Goal: Information Seeking & Learning: Compare options

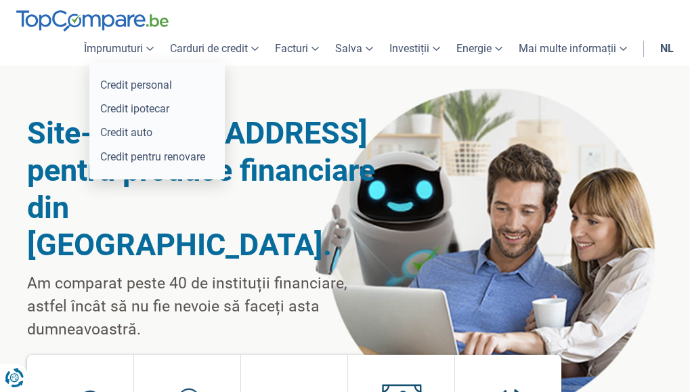
click at [134, 45] on font "Împrumuturi" at bounding box center [113, 48] width 59 height 13
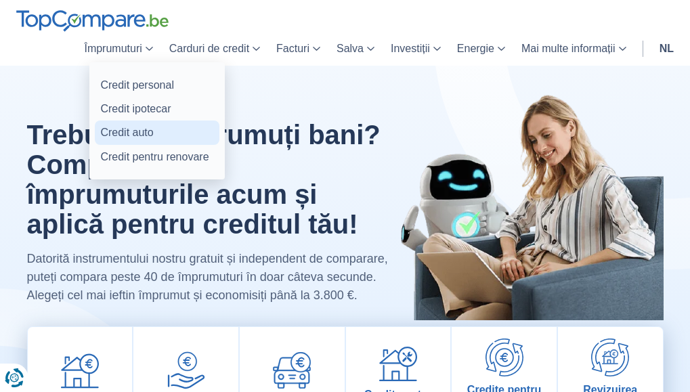
click at [132, 126] on font "Credit auto" at bounding box center [126, 132] width 53 height 13
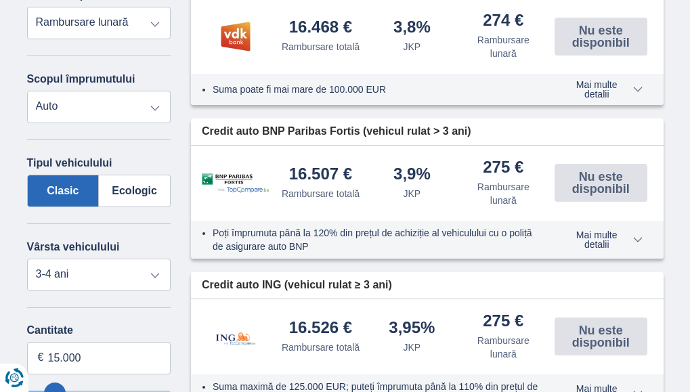
scroll to position [37, 0]
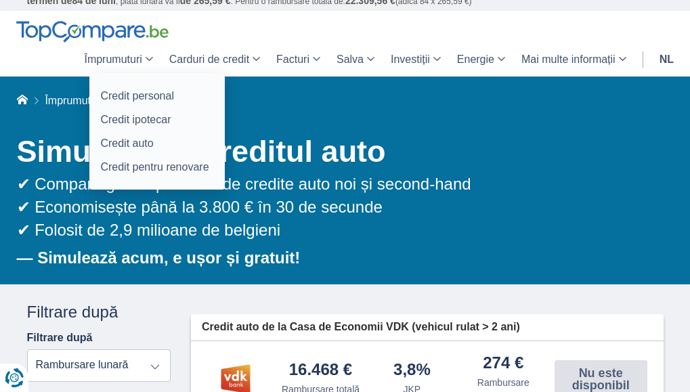
click at [121, 59] on font "Împrumuturi" at bounding box center [113, 59] width 58 height 12
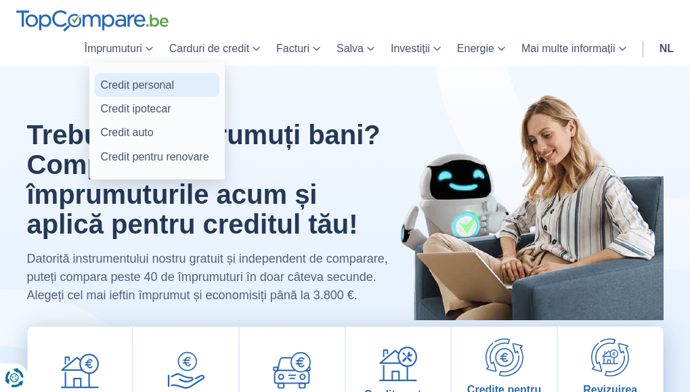
click at [145, 83] on font "Credit personal" at bounding box center [137, 85] width 74 height 12
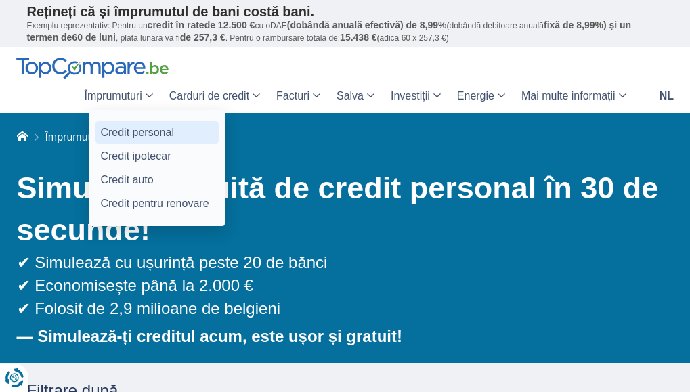
click at [140, 133] on font "Credit personal" at bounding box center [137, 133] width 74 height 12
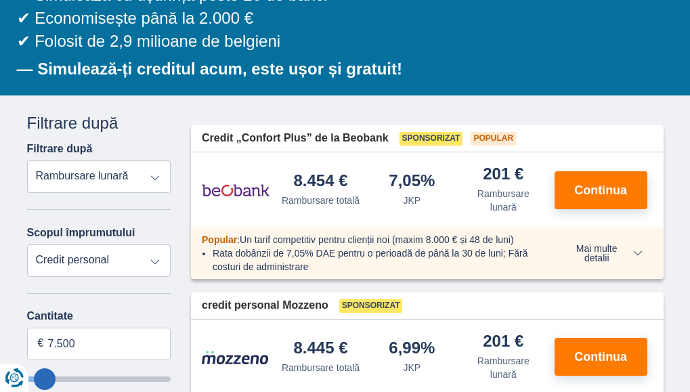
scroll to position [271, 0]
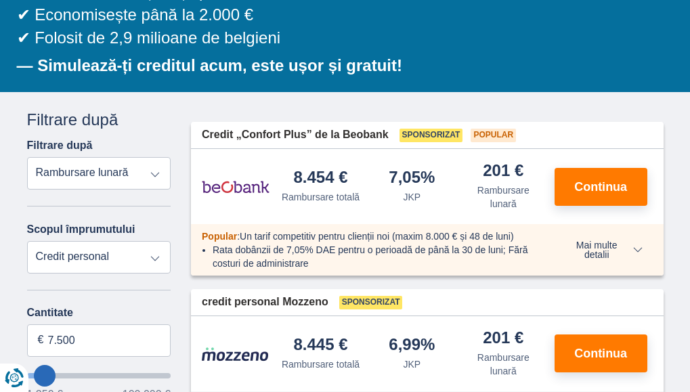
click at [155, 257] on select "Credit personal Auto Motocicletă / bicicletă Rulotă / caravană Renovare Energie…" at bounding box center [99, 257] width 144 height 32
click at [603, 185] on font "Continua" at bounding box center [600, 187] width 53 height 14
click at [112, 172] on select "Rambursare totală JKP Rambursare lunară" at bounding box center [99, 173] width 144 height 32
select select "apr+"
click at [27, 157] on select "Rambursare totală JKP Rambursare lunară" at bounding box center [99, 173] width 144 height 32
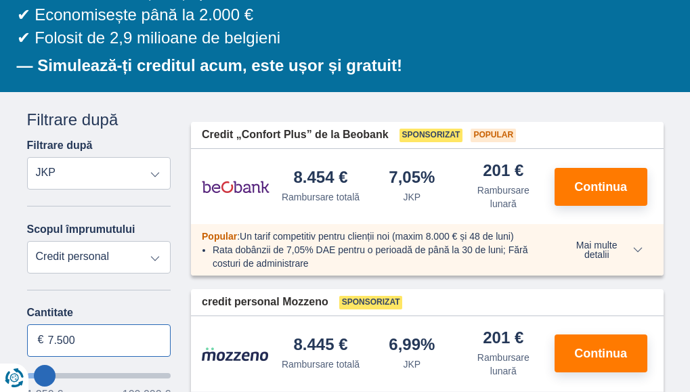
click at [124, 336] on input "7.500" at bounding box center [99, 340] width 144 height 32
type input "7"
type input "16.000"
type input "16250"
click at [149, 170] on select "Rambursare totală JKP Rambursare lunară" at bounding box center [99, 173] width 144 height 32
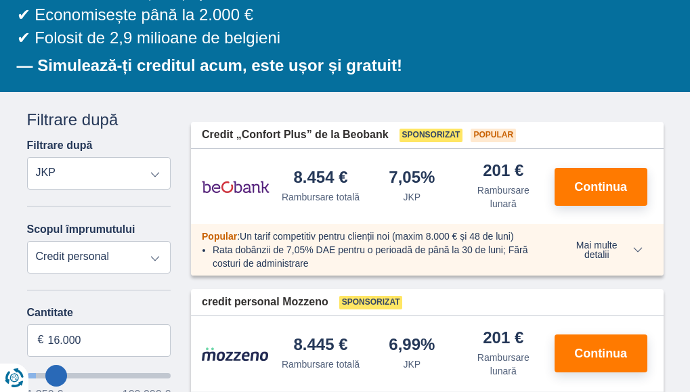
select select "84"
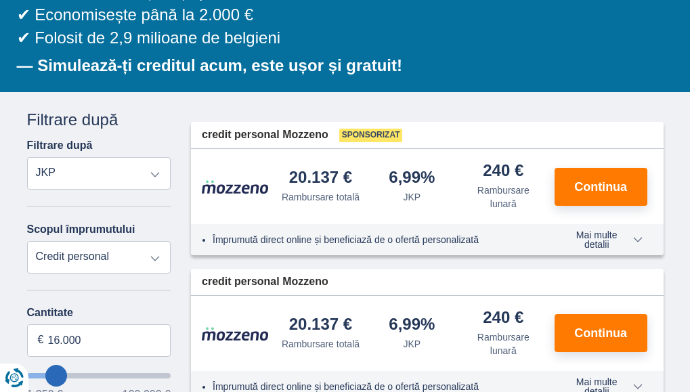
select select "trp+"
click at [27, 157] on select "Rambursare totală JKP Rambursare lunară" at bounding box center [99, 173] width 144 height 32
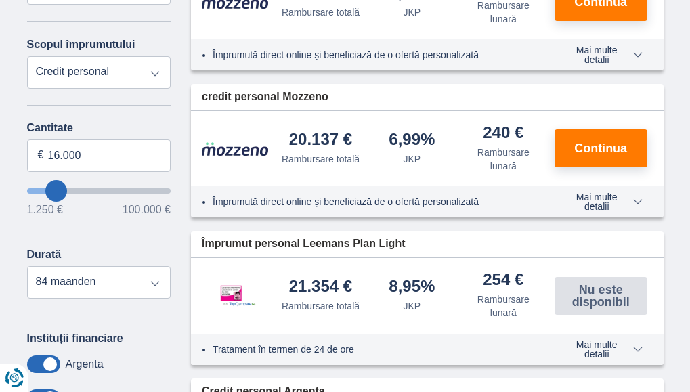
scroll to position [460, 0]
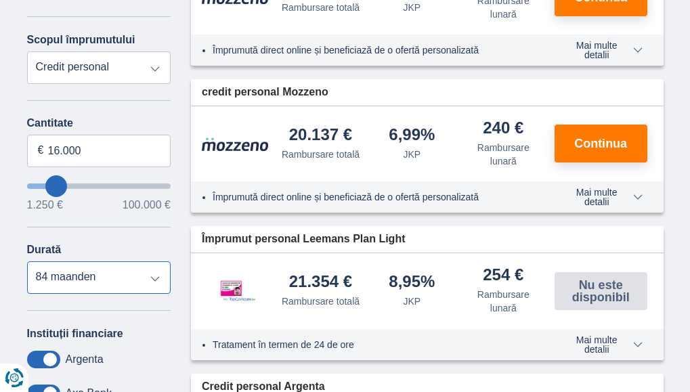
click at [153, 278] on select "12 luni 18 luni 24 de luni 30 de luni 36 de luni 42 de luni 48 maanden 60 maand…" at bounding box center [99, 277] width 144 height 32
select select "48"
click at [27, 261] on select "12 luni 18 luni 24 de luni 30 de luni 36 de luni 42 de luni 48 maanden 60 maand…" at bounding box center [99, 277] width 144 height 32
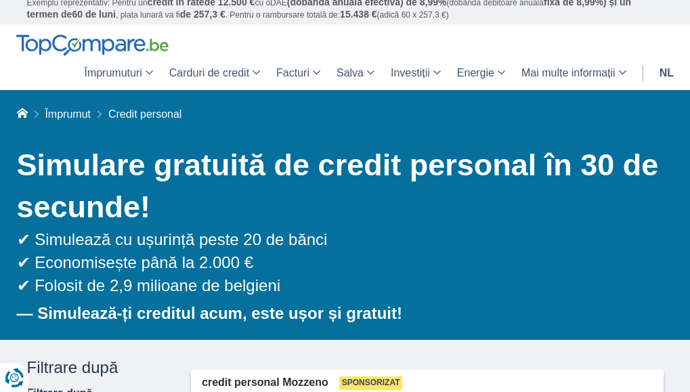
scroll to position [0, 0]
